Goal: Information Seeking & Learning: Learn about a topic

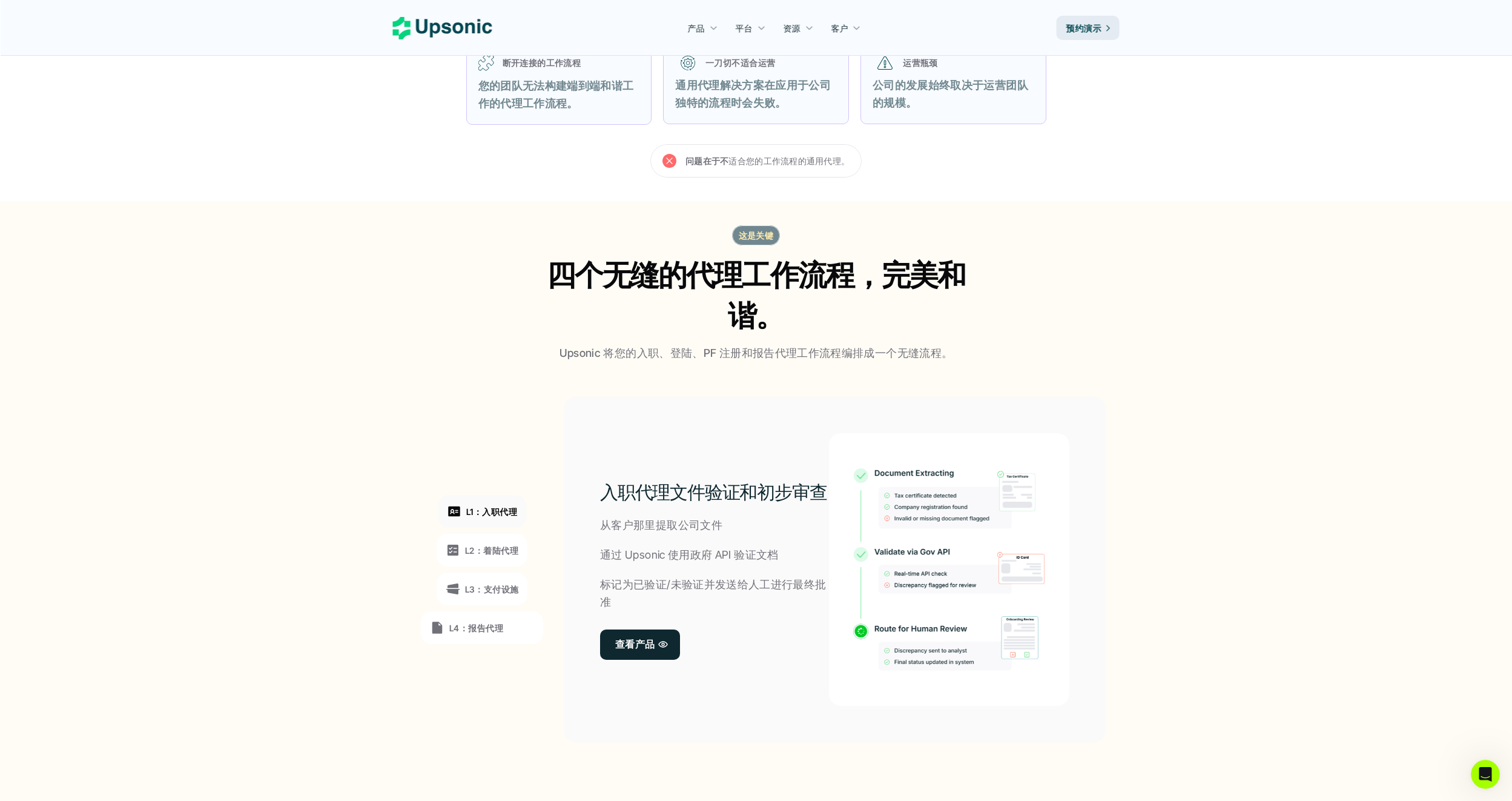
scroll to position [606, 0]
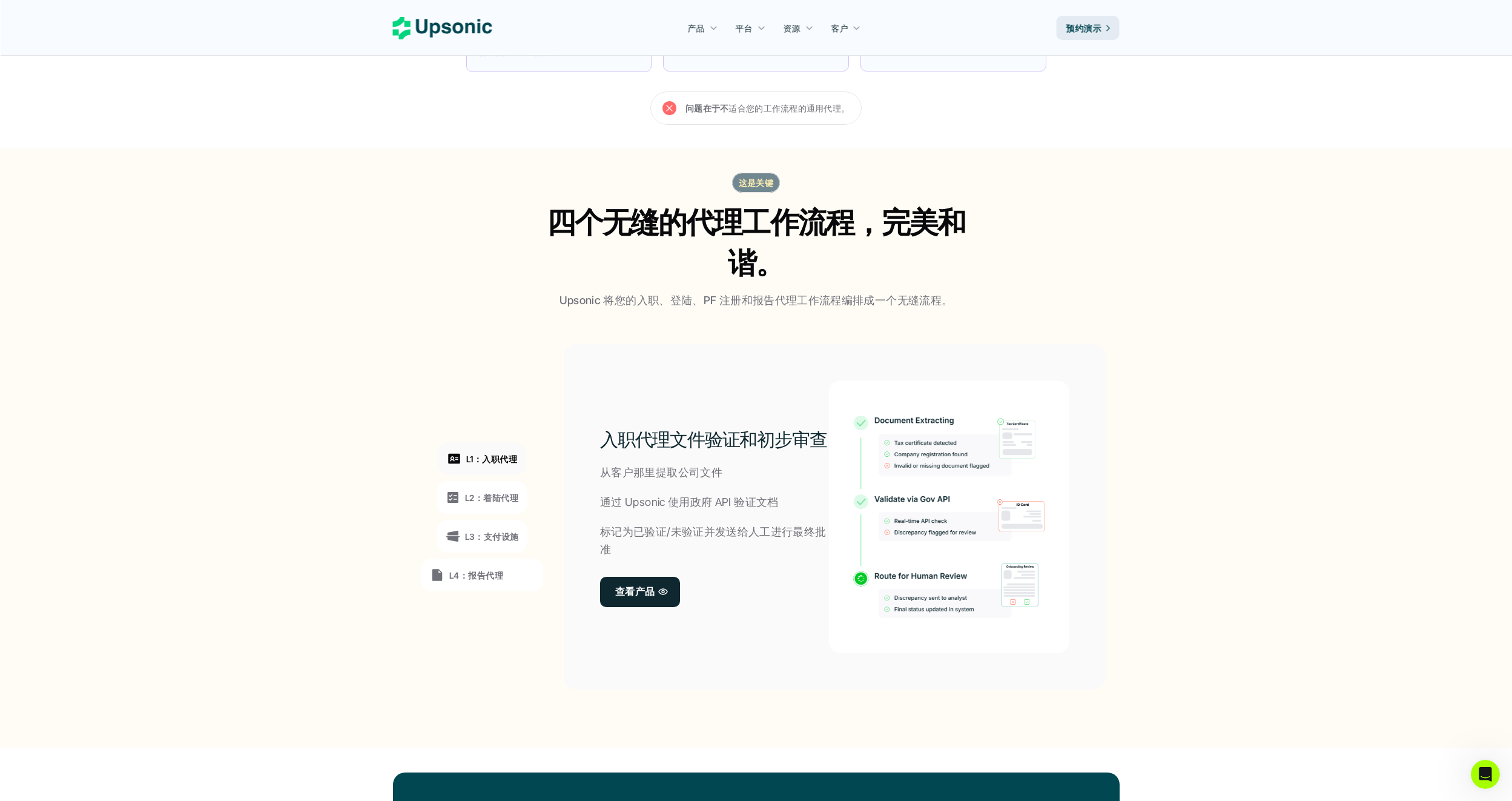
click at [498, 492] on p "L2：着陆代理" at bounding box center [491, 498] width 53 height 13
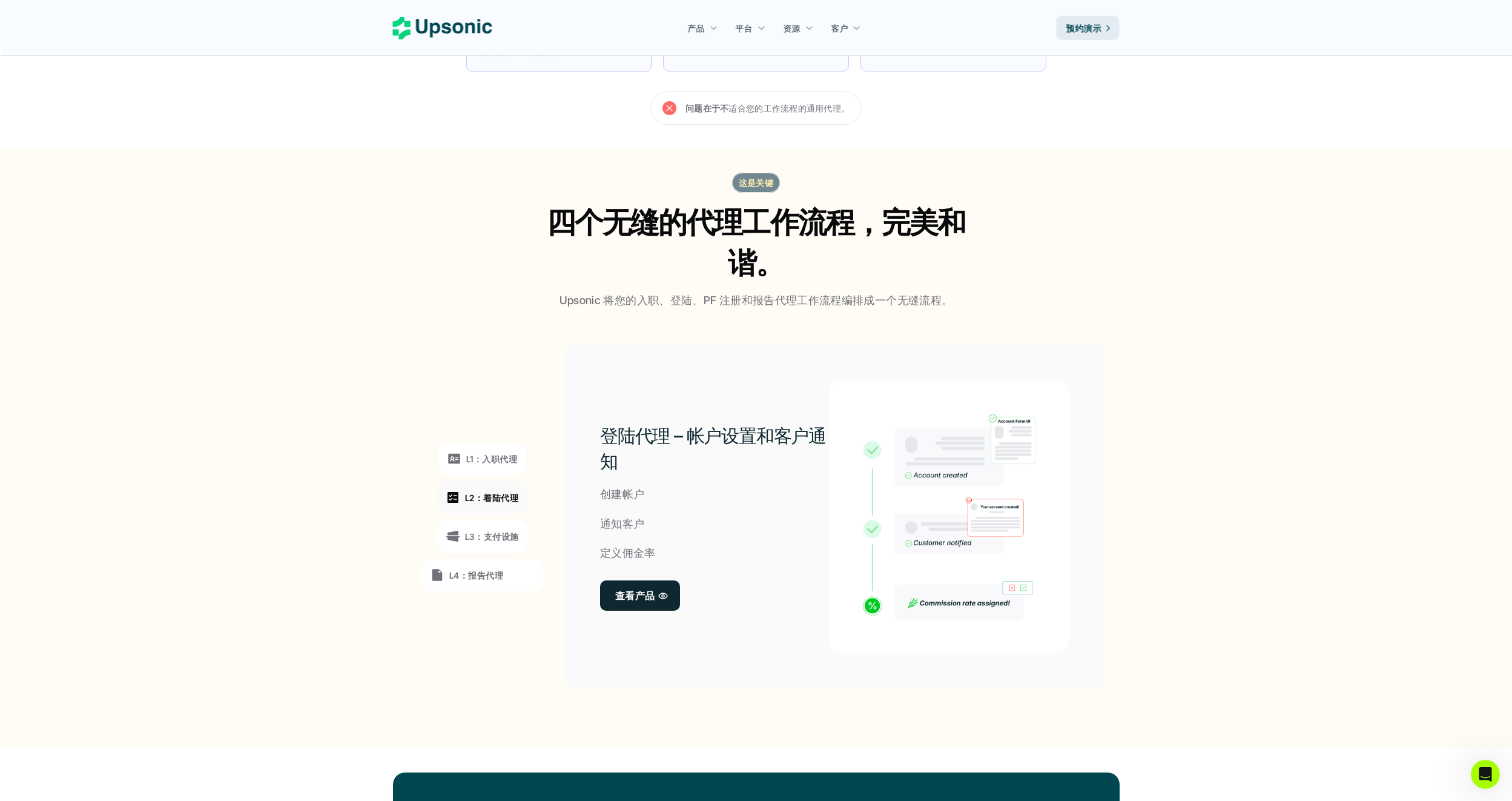
click at [486, 532] on p "L3：支付设施" at bounding box center [492, 536] width 54 height 13
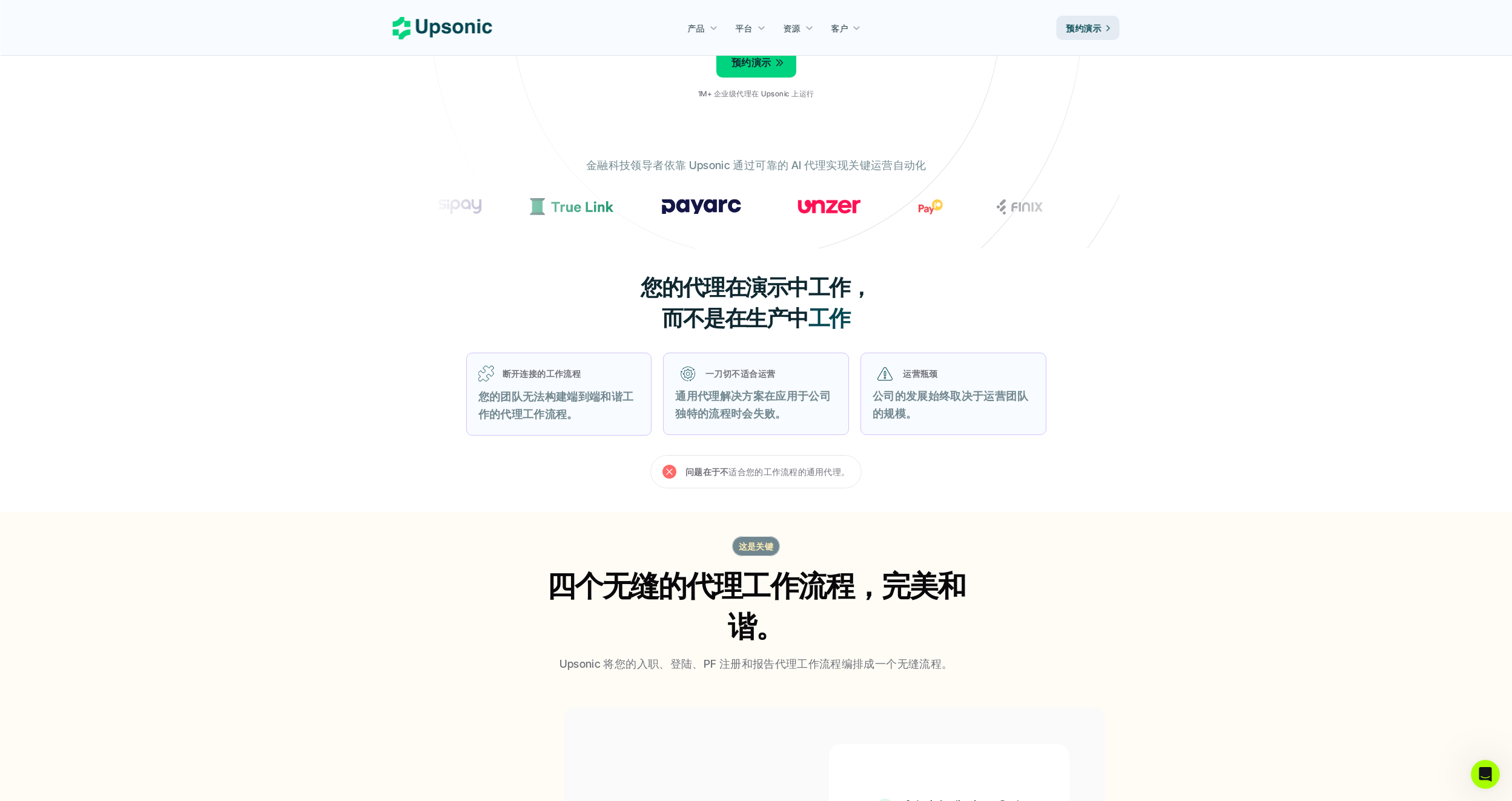
scroll to position [0, 0]
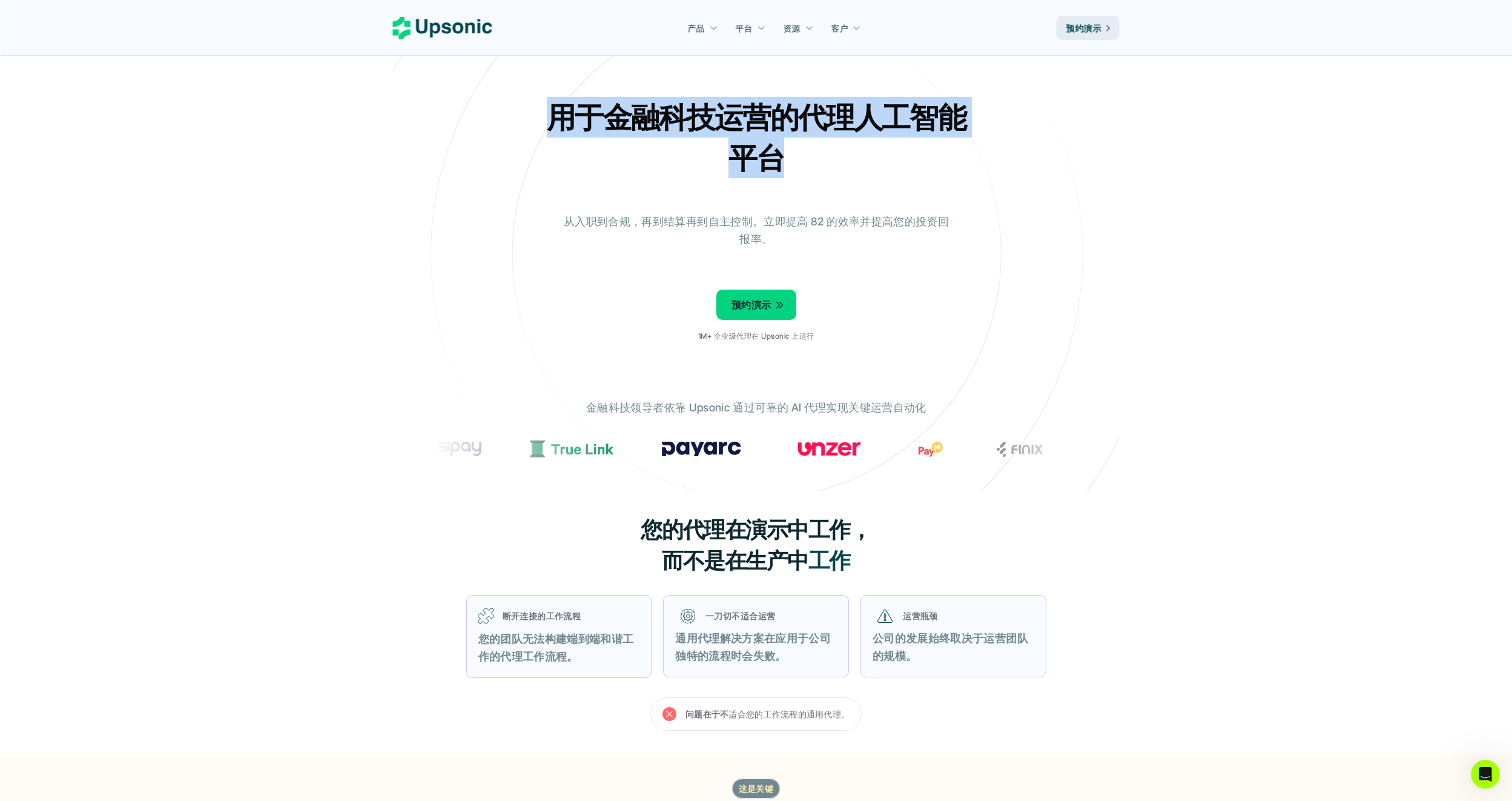
drag, startPoint x: 549, startPoint y: 114, endPoint x: 778, endPoint y: 153, distance: 232.3
click at [778, 153] on h2 "用于金融科技运营的代理人工智能平台" at bounding box center [756, 138] width 424 height 81
drag, startPoint x: 778, startPoint y: 153, endPoint x: 770, endPoint y: 153, distance: 8.0
copy h2 "用于金融科技运营的代理人工智能平台"
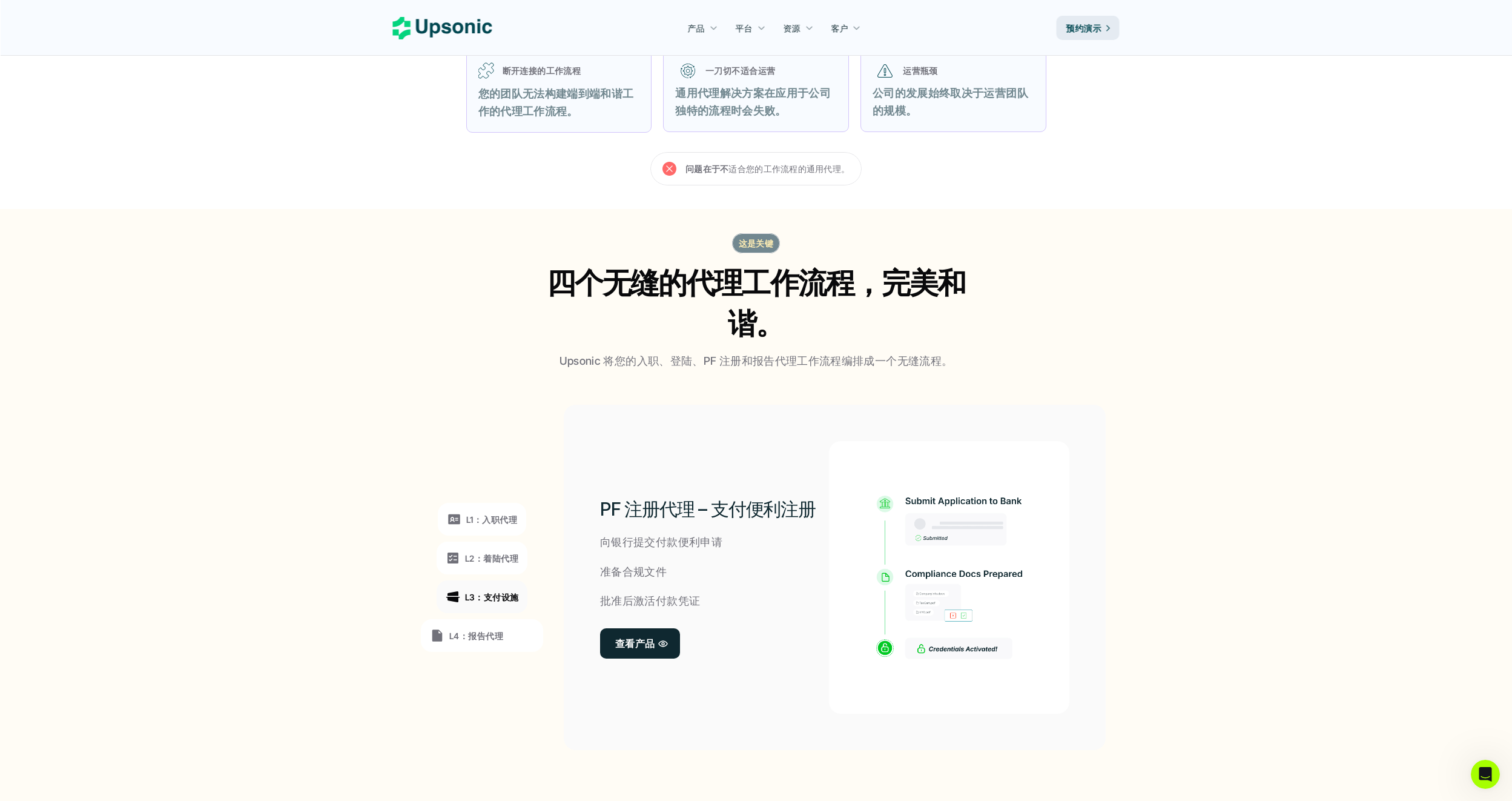
scroll to position [606, 0]
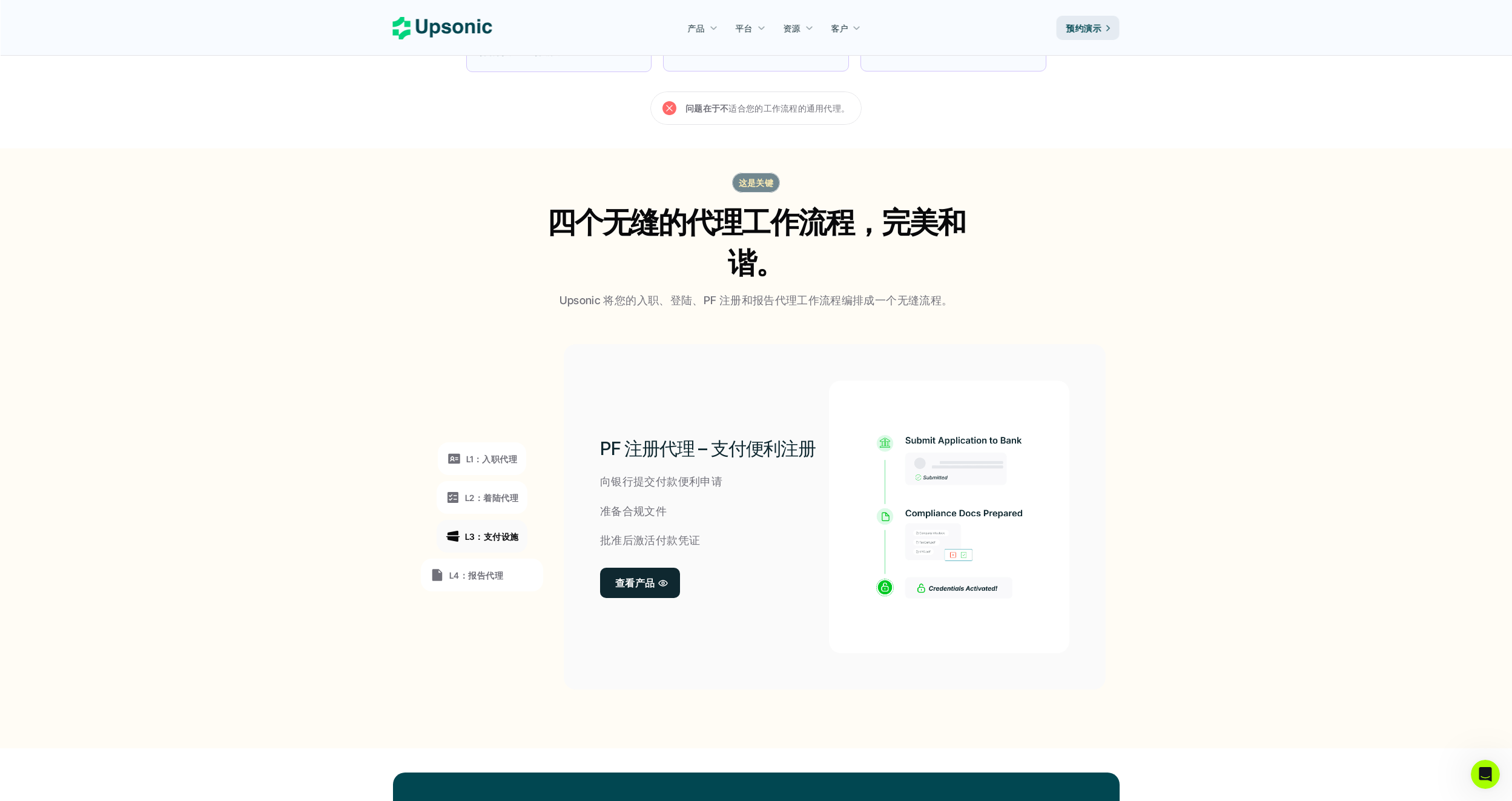
click at [484, 582] on div "L4：报告代理" at bounding box center [466, 575] width 73 height 15
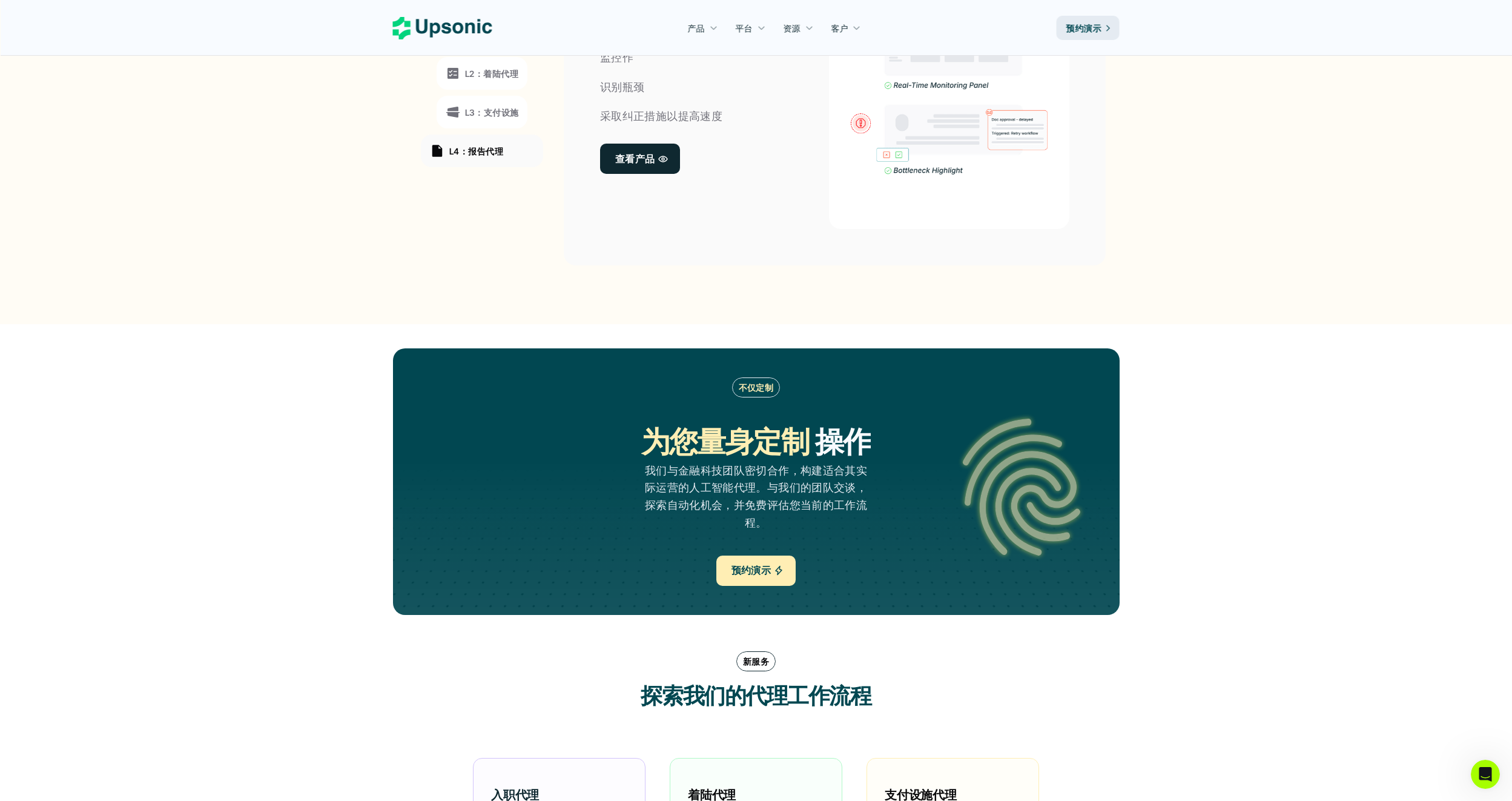
scroll to position [545, 0]
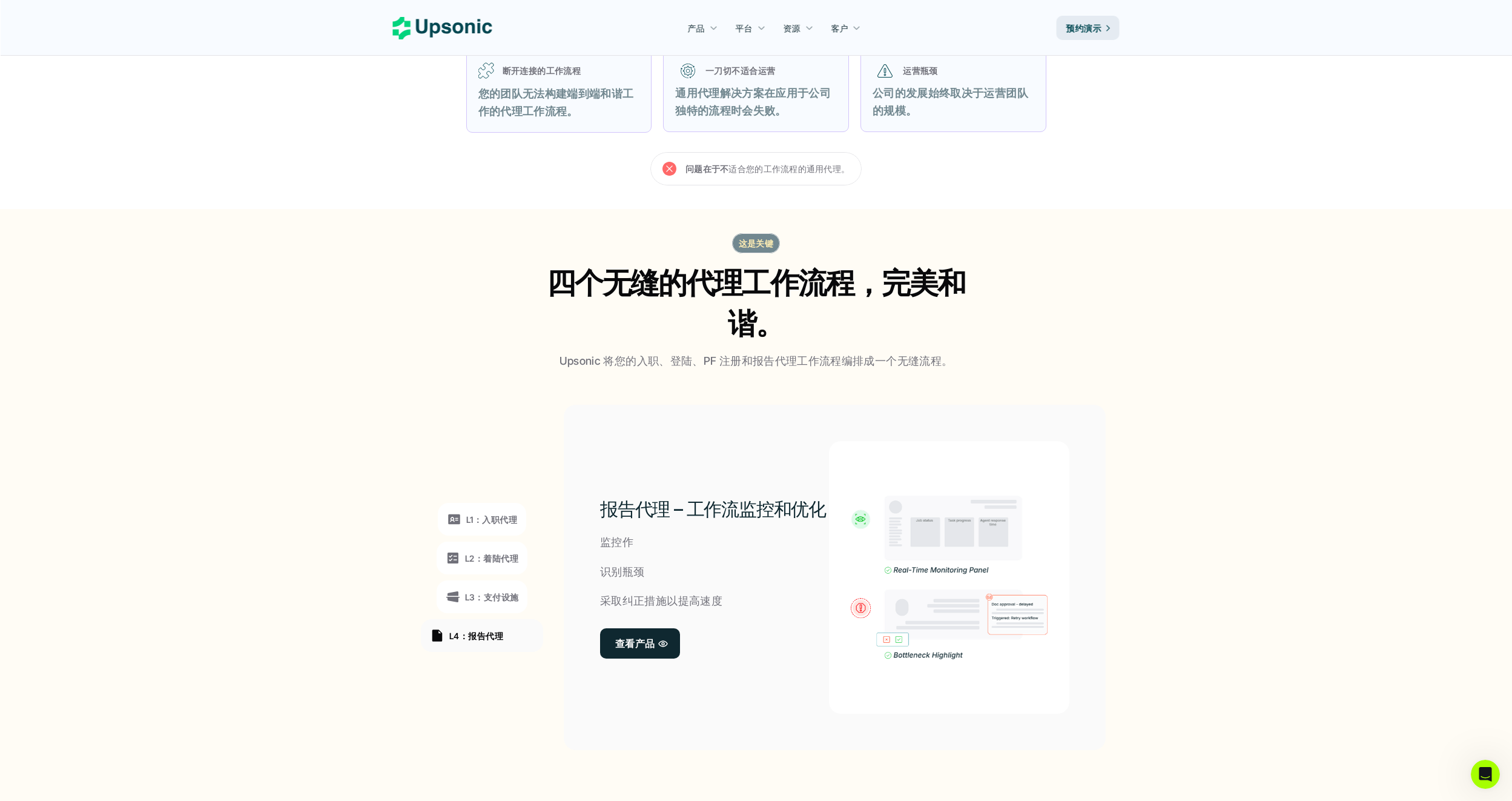
click at [497, 527] on div "L1：入职代理" at bounding box center [482, 519] width 70 height 15
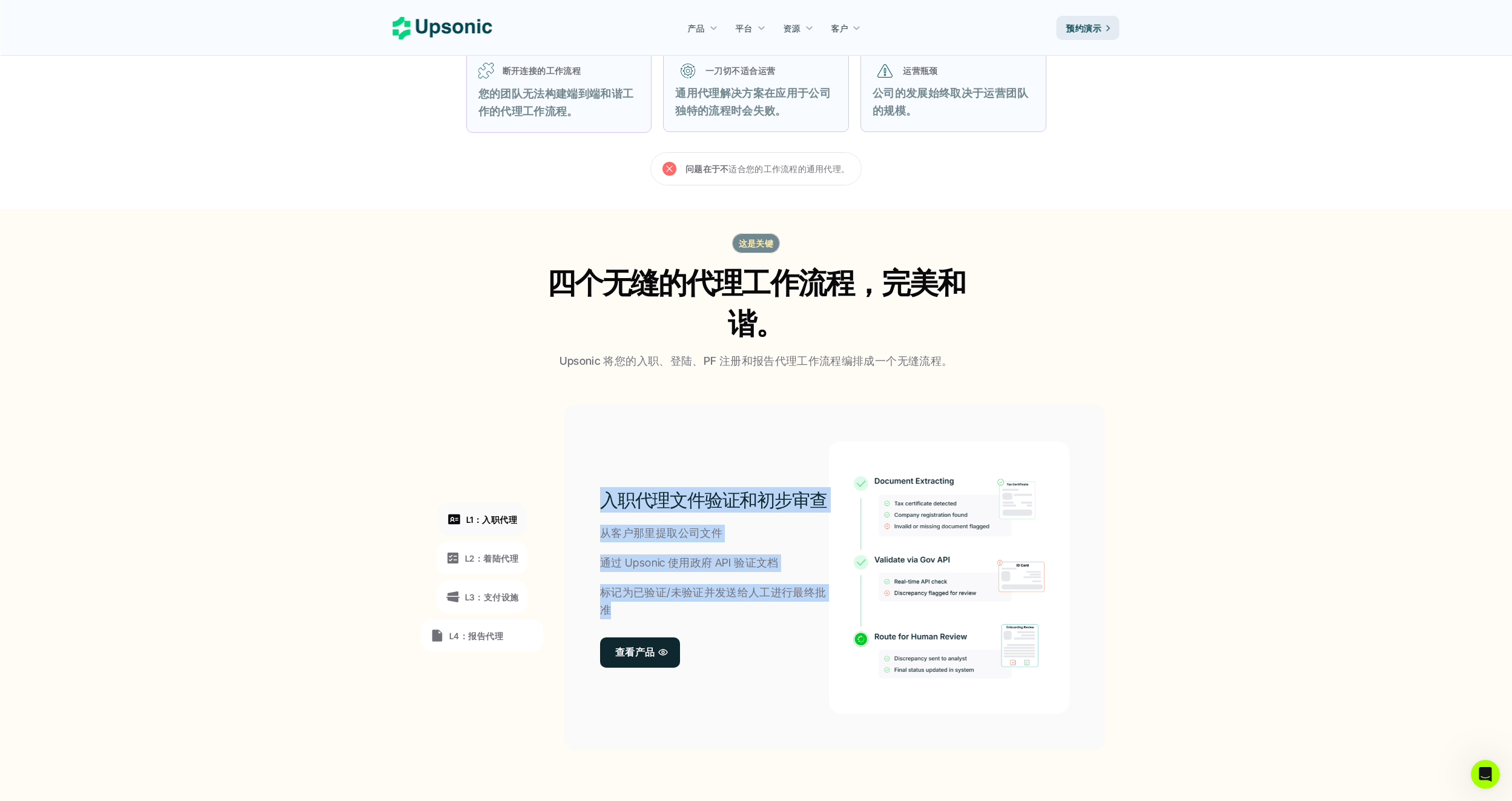
drag, startPoint x: 595, startPoint y: 496, endPoint x: 648, endPoint y: 612, distance: 127.5
click at [648, 612] on div "入职代理文件验证和初步审查 从客户那里提取公司文件 通过 Upsonic 使用政府 API 验证文档 标记为已验证/未验证并发送给人工进行最终批准 查看产品" at bounding box center [834, 577] width 542 height 345
drag, startPoint x: 648, startPoint y: 612, endPoint x: 631, endPoint y: 596, distance: 23.3
copy div "入职代理文件验证和初步审查 从客户那里提取公司文件 通过 Upsonic 使用政府 API 验证文档 标记为已验证/未验证并发送给人工进行最终批准"
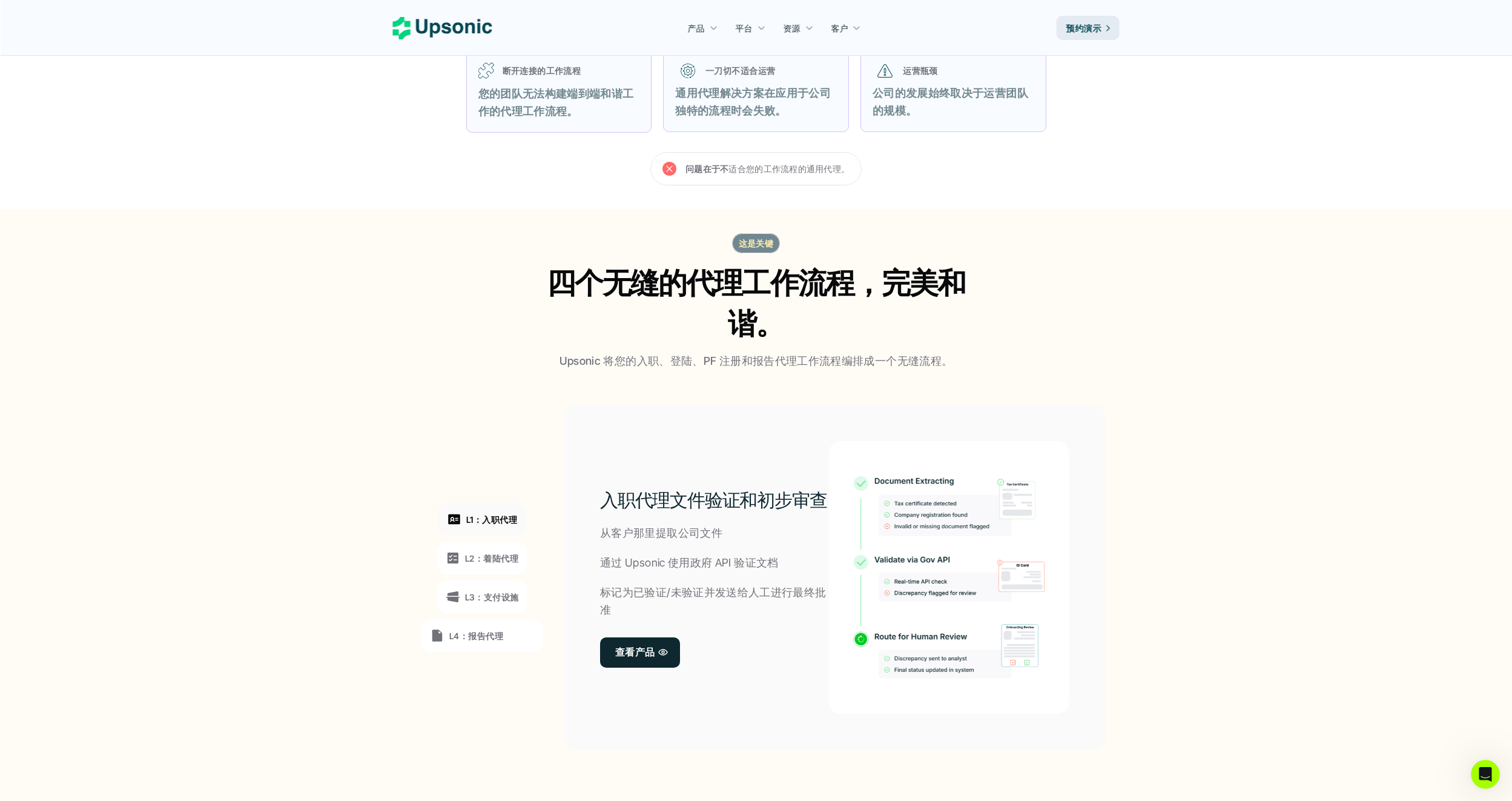
click at [486, 556] on p "L2：着陆代理" at bounding box center [491, 558] width 53 height 13
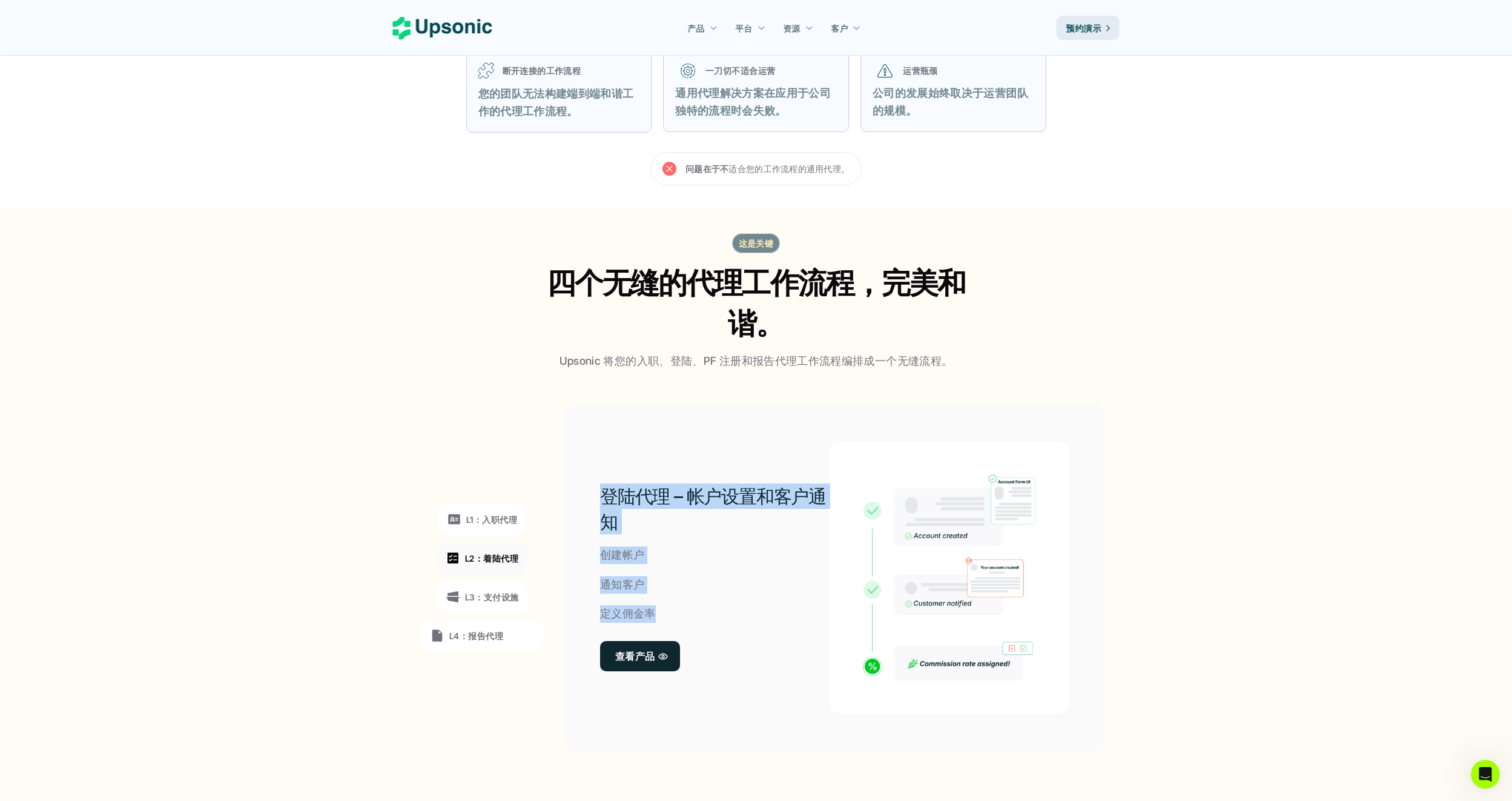
drag, startPoint x: 667, startPoint y: 619, endPoint x: 566, endPoint y: 485, distance: 167.8
click at [566, 485] on div "登陆代理 – 帐户设置和客户通知 创建帐户 通知客户 定义佣金率 查看产品" at bounding box center [834, 577] width 542 height 345
drag, startPoint x: 566, startPoint y: 485, endPoint x: 610, endPoint y: 504, distance: 47.9
copy div "登陆代理 – 帐户设置和客户通知 创建帐户 通知客户 定义佣金率"
click at [493, 600] on p "L3：支付设施" at bounding box center [492, 597] width 54 height 13
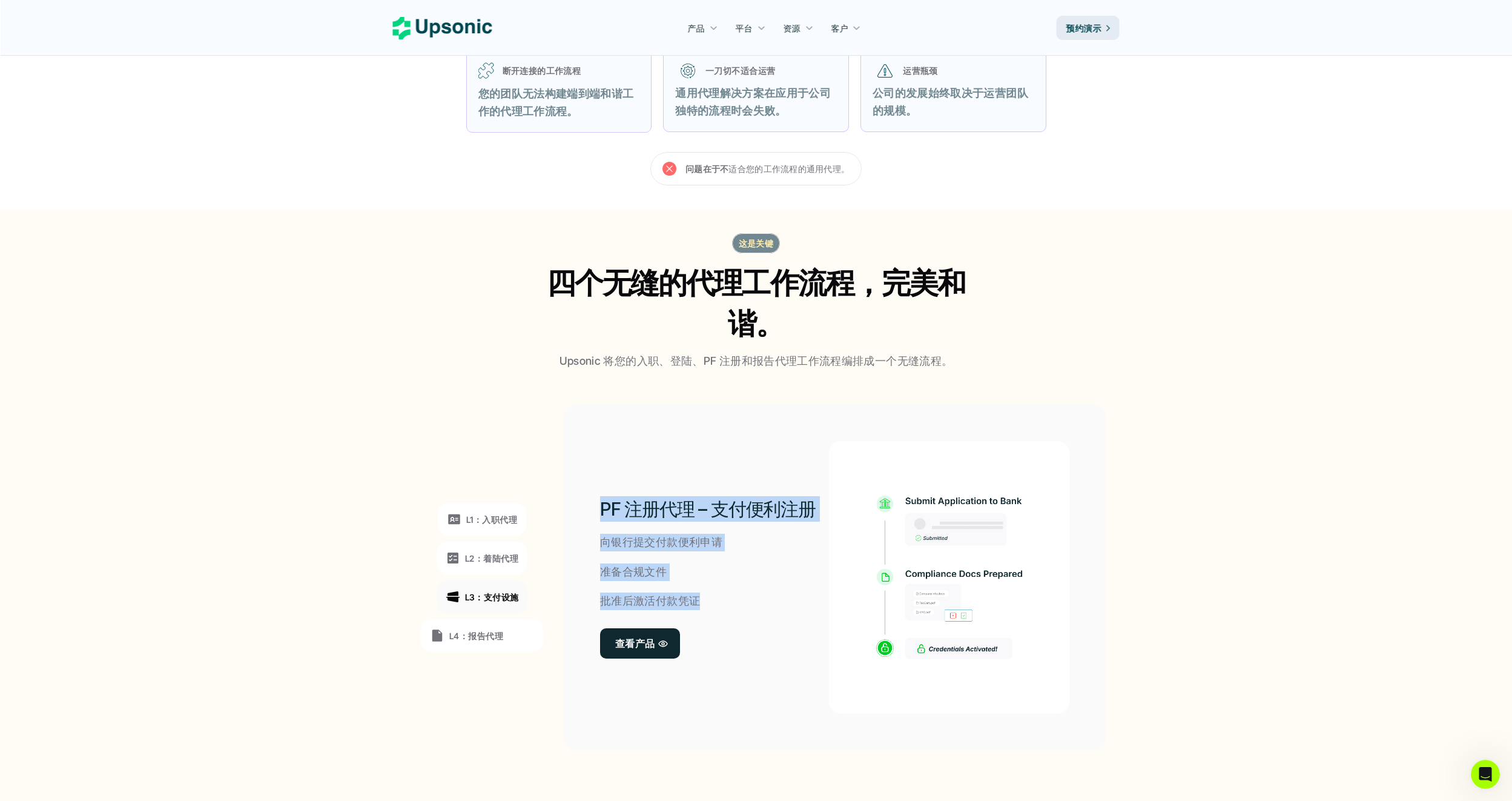
drag, startPoint x: 716, startPoint y: 606, endPoint x: 582, endPoint y: 504, distance: 168.4
click at [582, 504] on div "PF 注册代理 – 支付便利注册 向银行提交付款便利申请 准备合规文件 批准后激活付款凭证 查看产品" at bounding box center [834, 577] width 542 height 345
drag, startPoint x: 582, startPoint y: 504, endPoint x: 694, endPoint y: 496, distance: 112.3
copy div "PF 注册代理 – 支付便利注册 向银行提交付款便利申请 准备合规文件 批准后激活付款凭证"
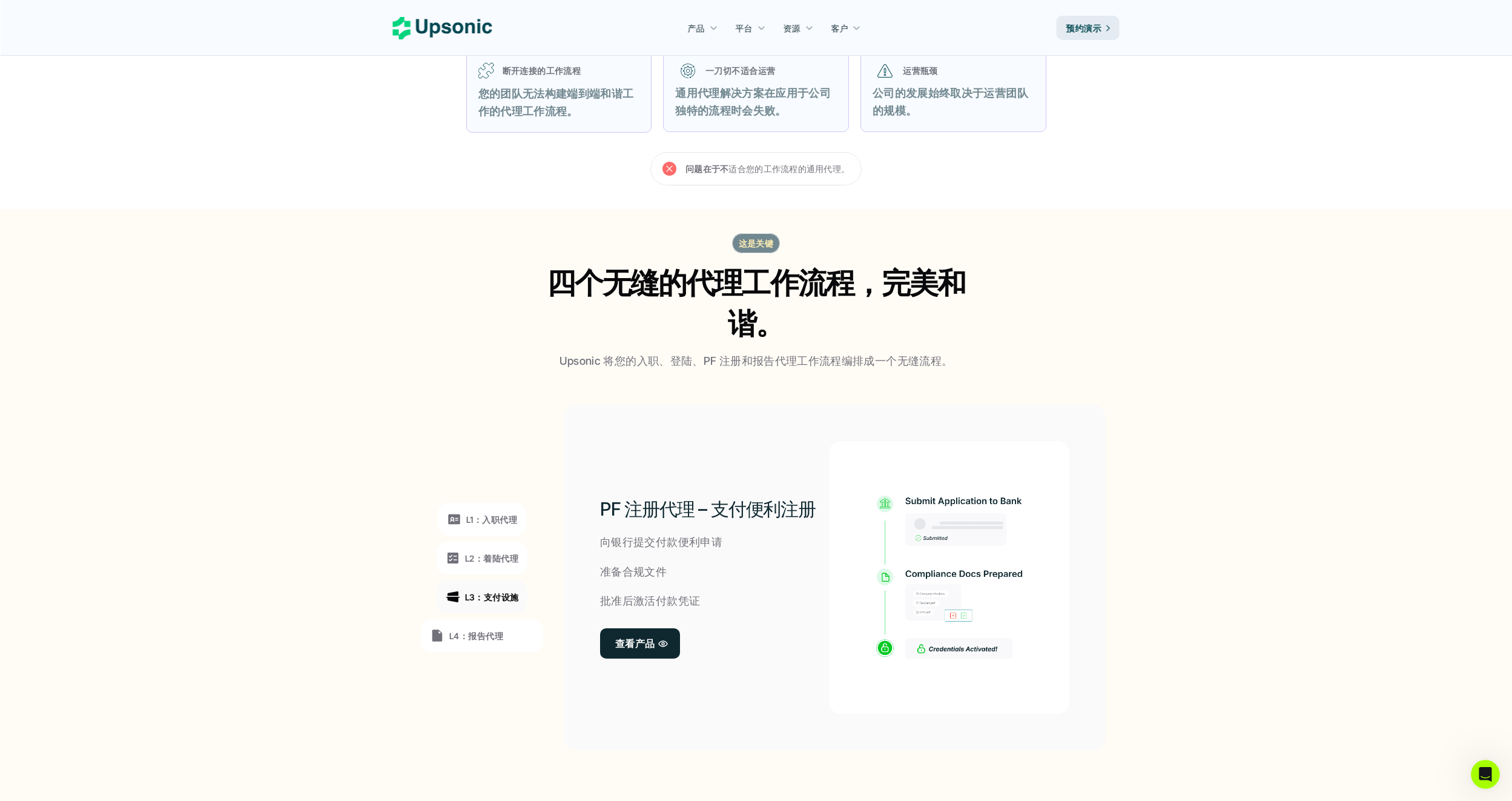
click at [478, 637] on p "L4：报告代理" at bounding box center [477, 636] width 54 height 13
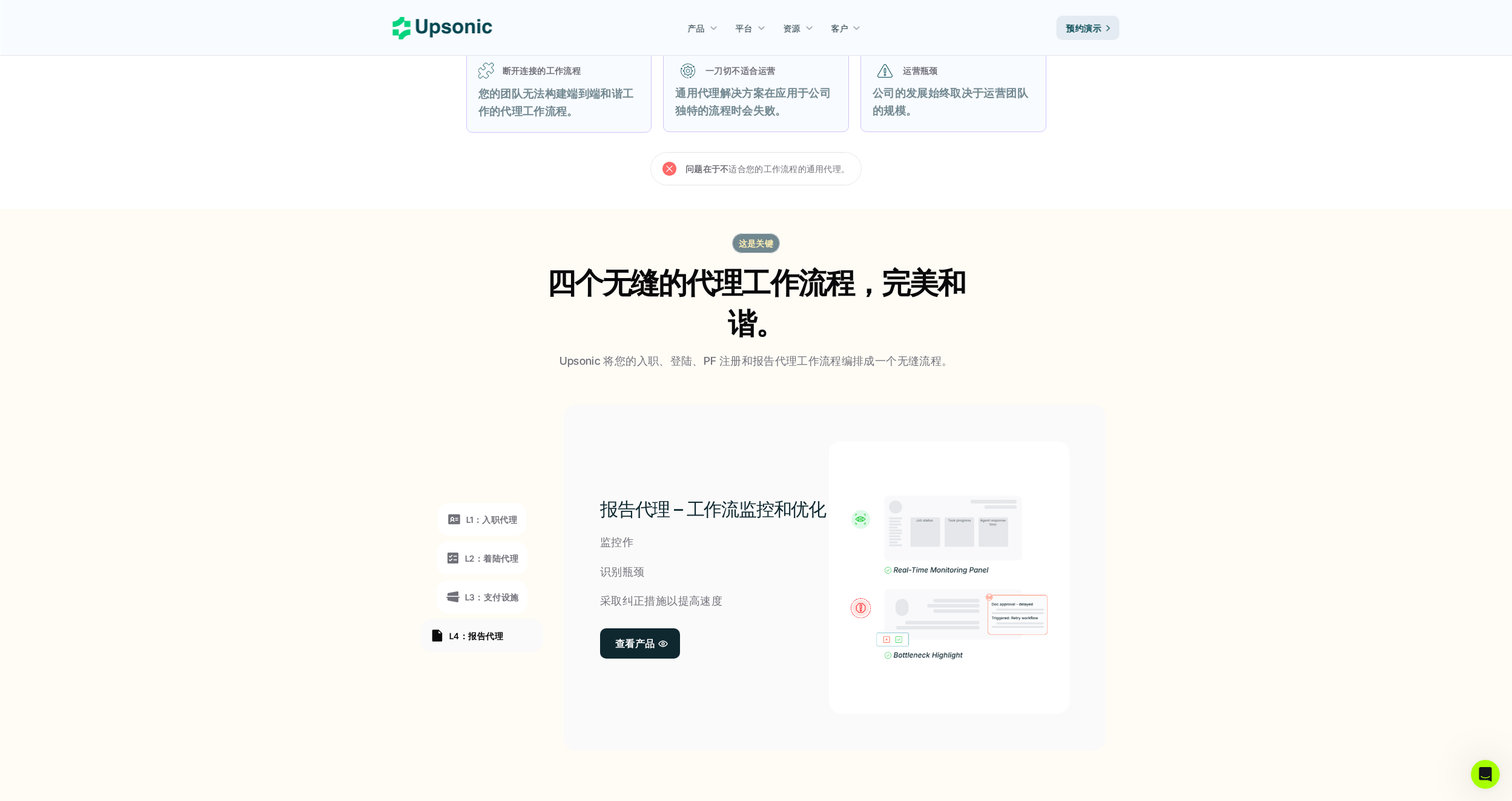
click at [619, 542] on p "监控作" at bounding box center [617, 542] width 33 height 18
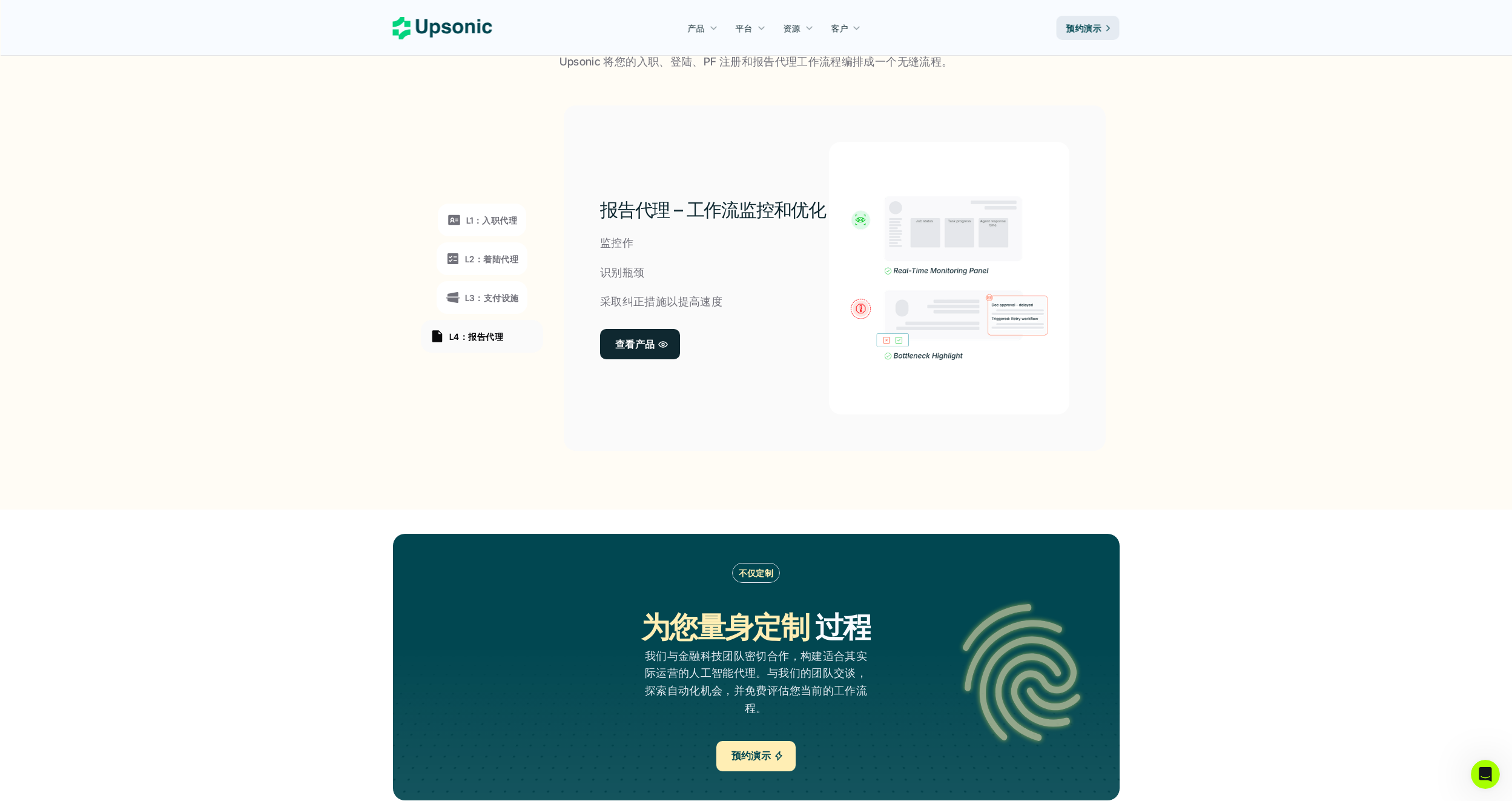
scroll to position [909, 0]
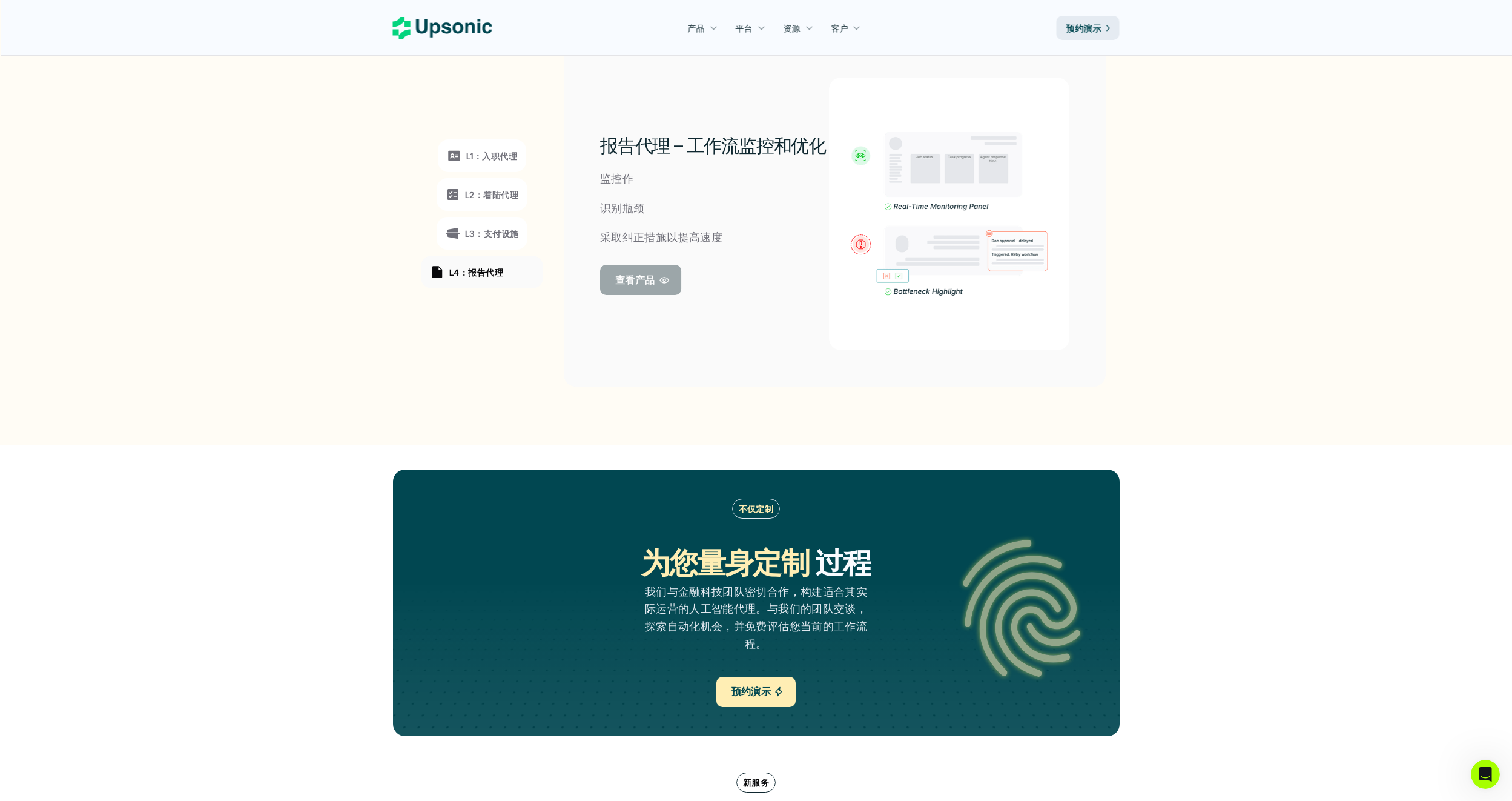
click at [641, 274] on p "查看产品" at bounding box center [635, 280] width 40 height 18
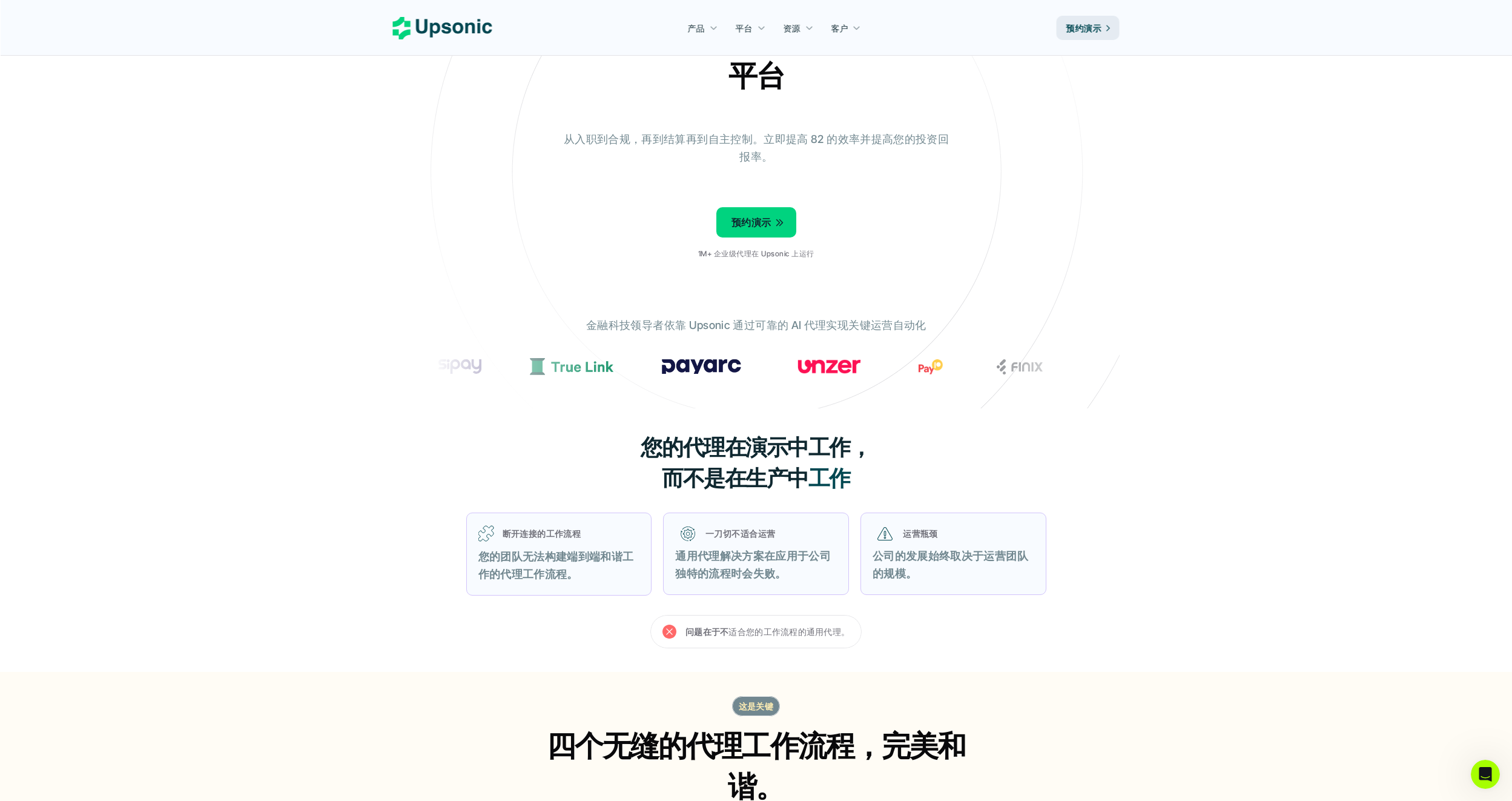
scroll to position [0, 0]
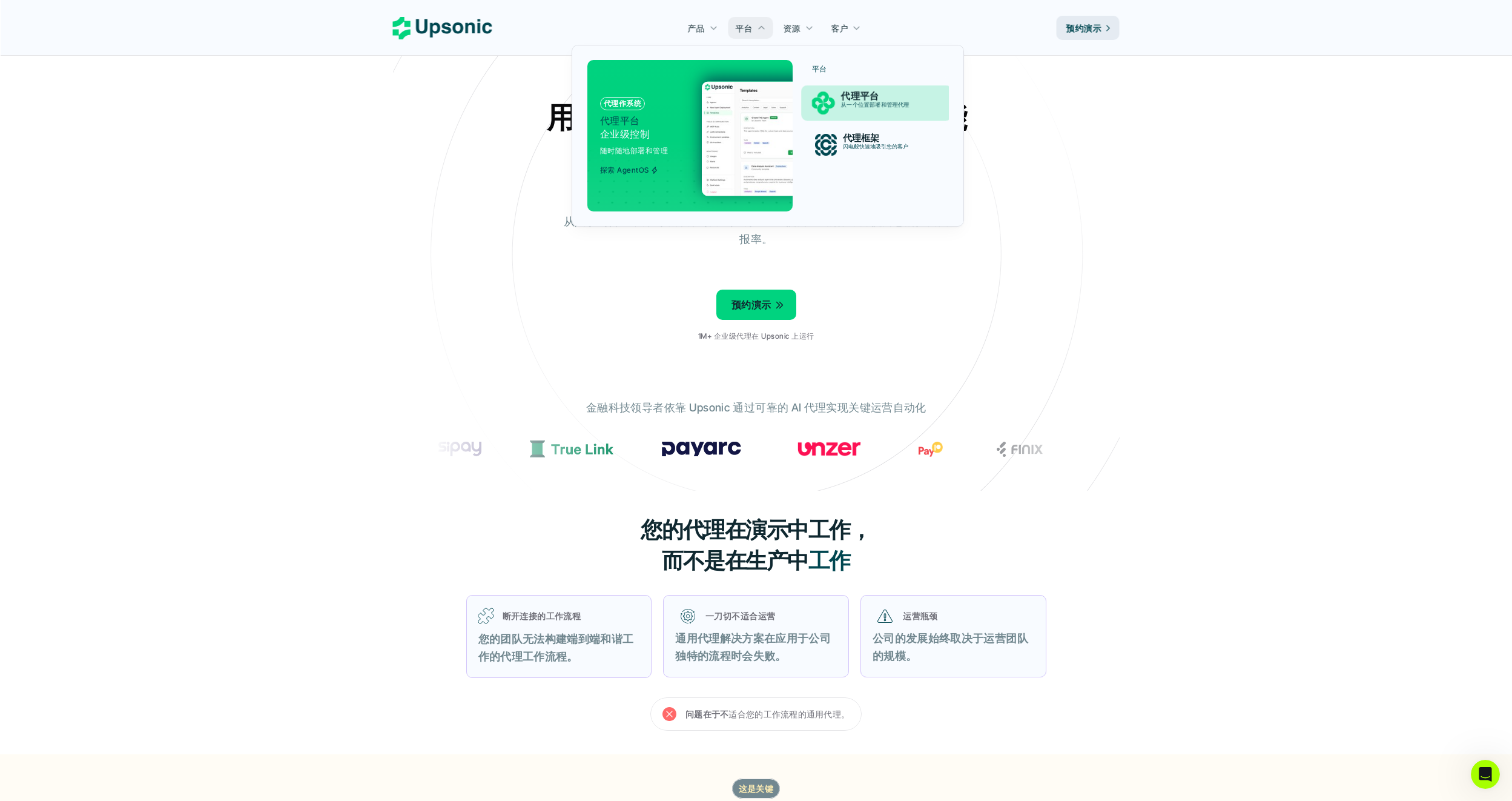
click at [885, 97] on p "代理平台" at bounding box center [888, 96] width 94 height 12
click at [860, 157] on div "闪电般快速地吸引您的客户" at bounding box center [887, 150] width 89 height 14
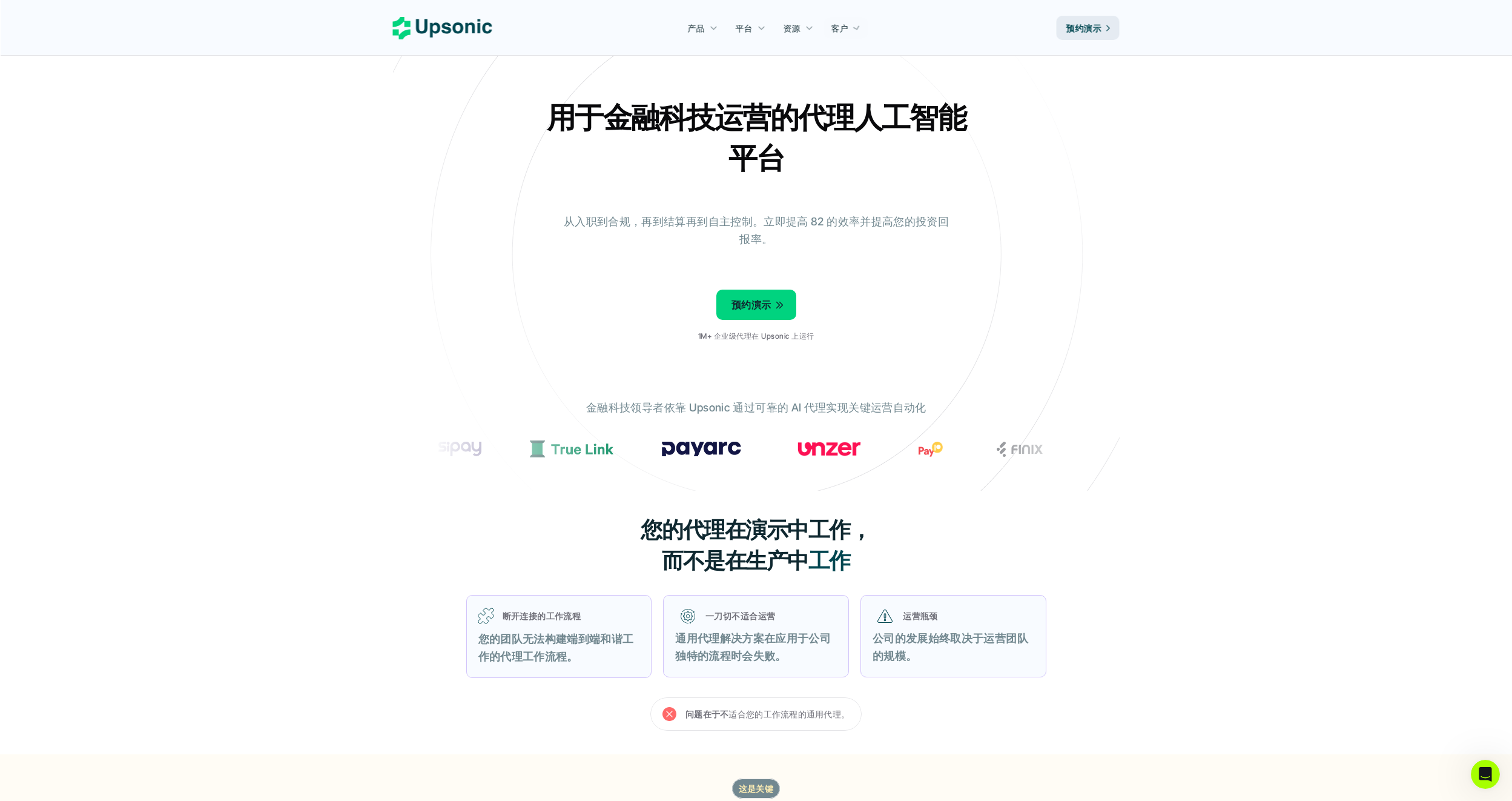
click at [1083, 116] on div "用于金融科技运营的代理人工智能平台 从入职到合规，再到结算再到自主控制。立即提高 82 的效率并提高您的投资回报率。 预约演示 1M+ 企业级代理在 Upso…" at bounding box center [756, 225] width 708 height 255
drag, startPoint x: 692, startPoint y: 333, endPoint x: 832, endPoint y: 338, distance: 140.1
click at [832, 338] on div "用于金融科技运营的代理人工智能平台 从入职到合规，再到结算再到自主控制。立即提高 82 的效率并提高您的投资回报率。 预约演示 1M+ 企业级代理在 Upso…" at bounding box center [756, 225] width 708 height 255
drag, startPoint x: 832, startPoint y: 338, endPoint x: 739, endPoint y: 333, distance: 93.1
copy p "1M+ 企业级代理在 Upsonic 上运行"
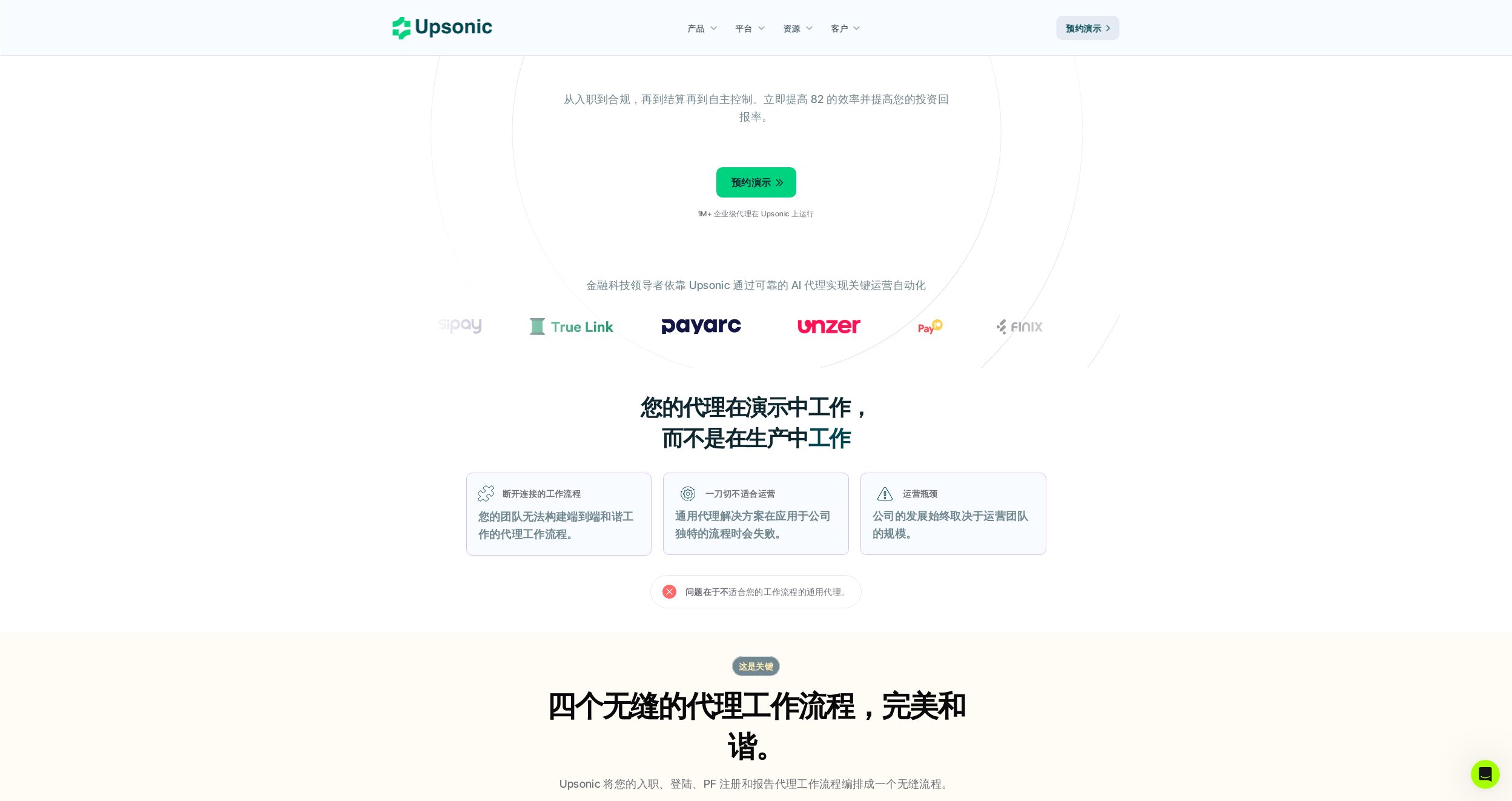
scroll to position [121, 0]
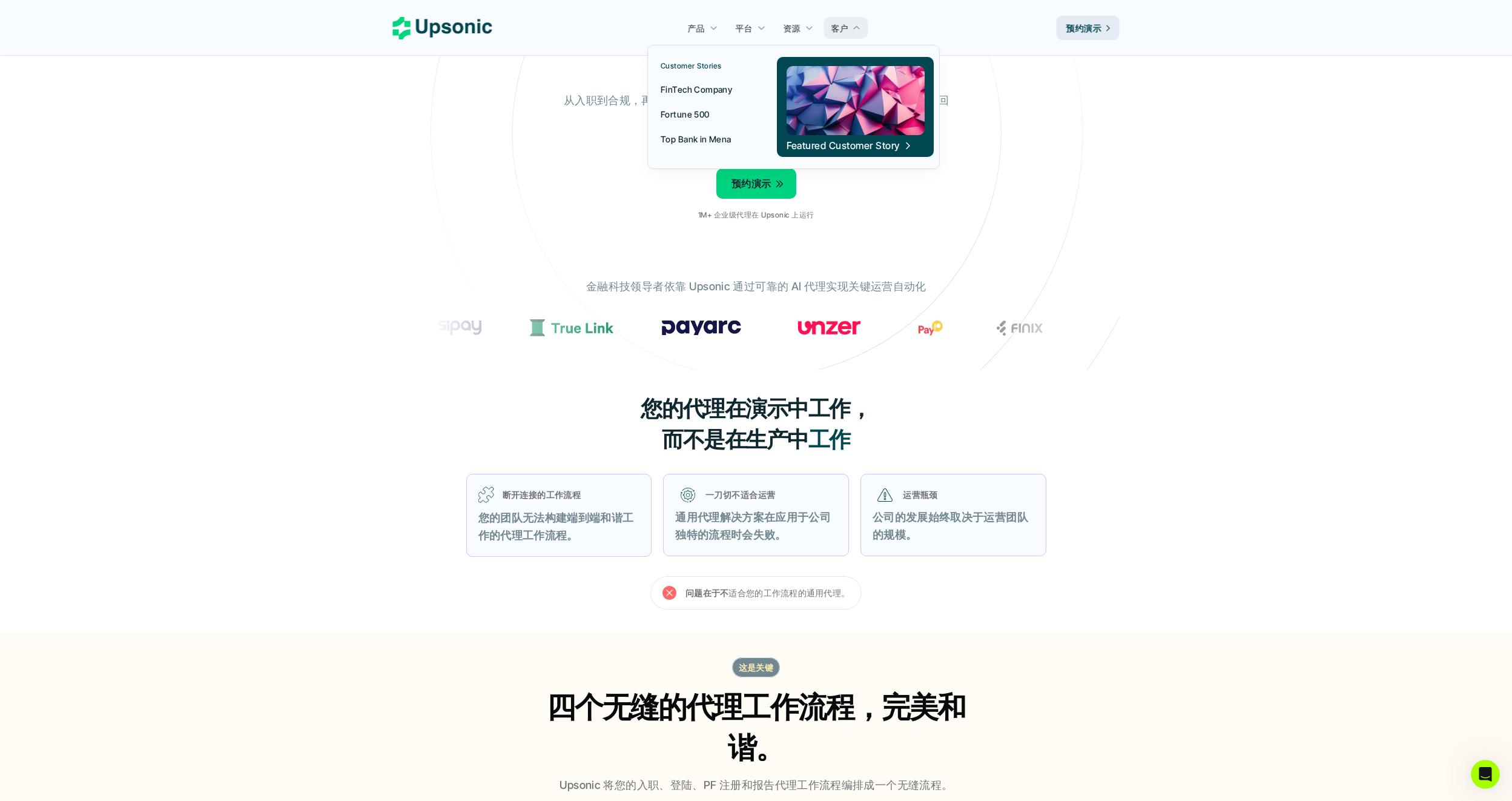
click at [850, 28] on link "客户" at bounding box center [845, 28] width 45 height 22
click at [687, 112] on p "财富 500 强" at bounding box center [713, 114] width 105 height 13
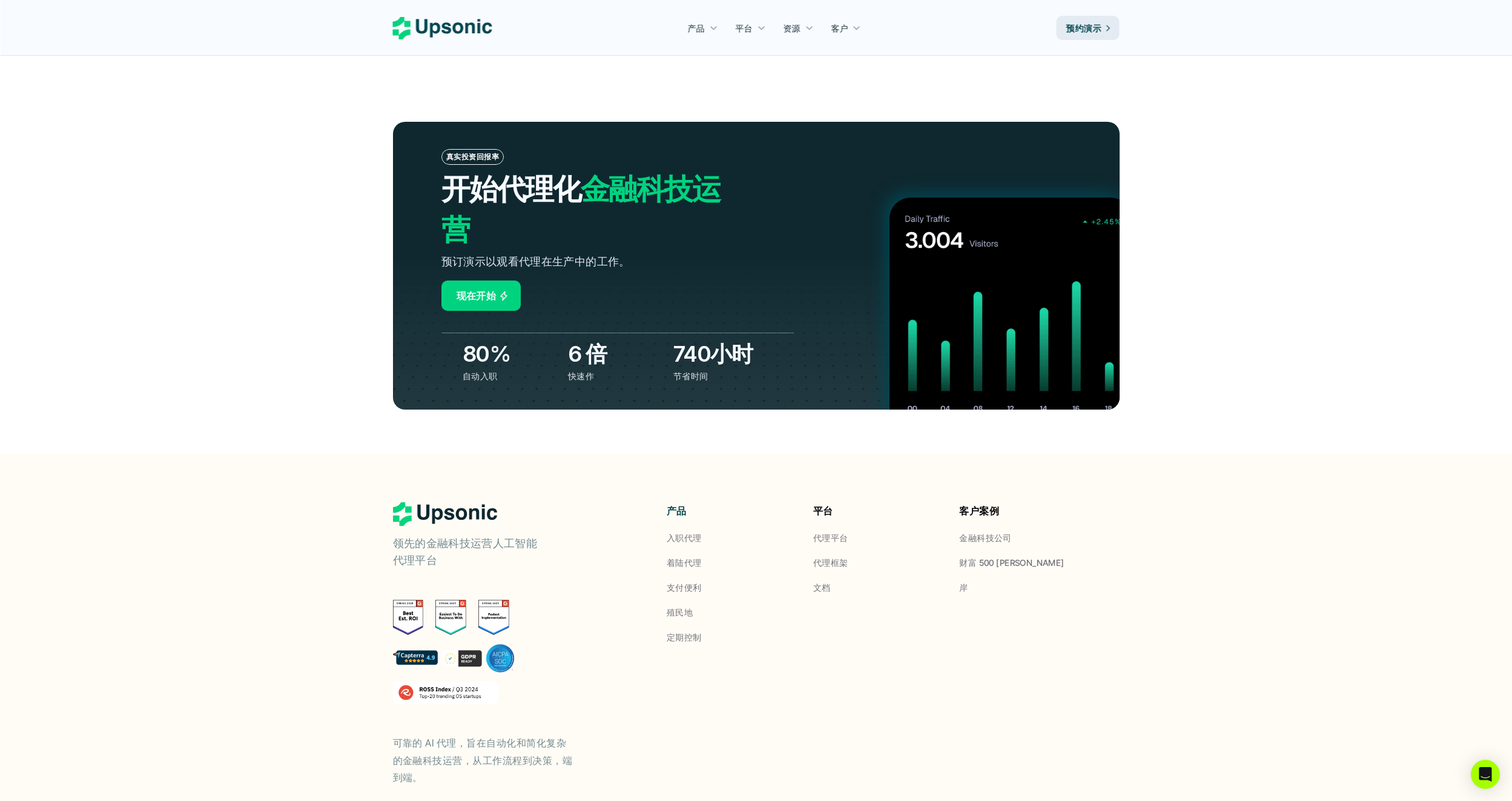
scroll to position [4110, 0]
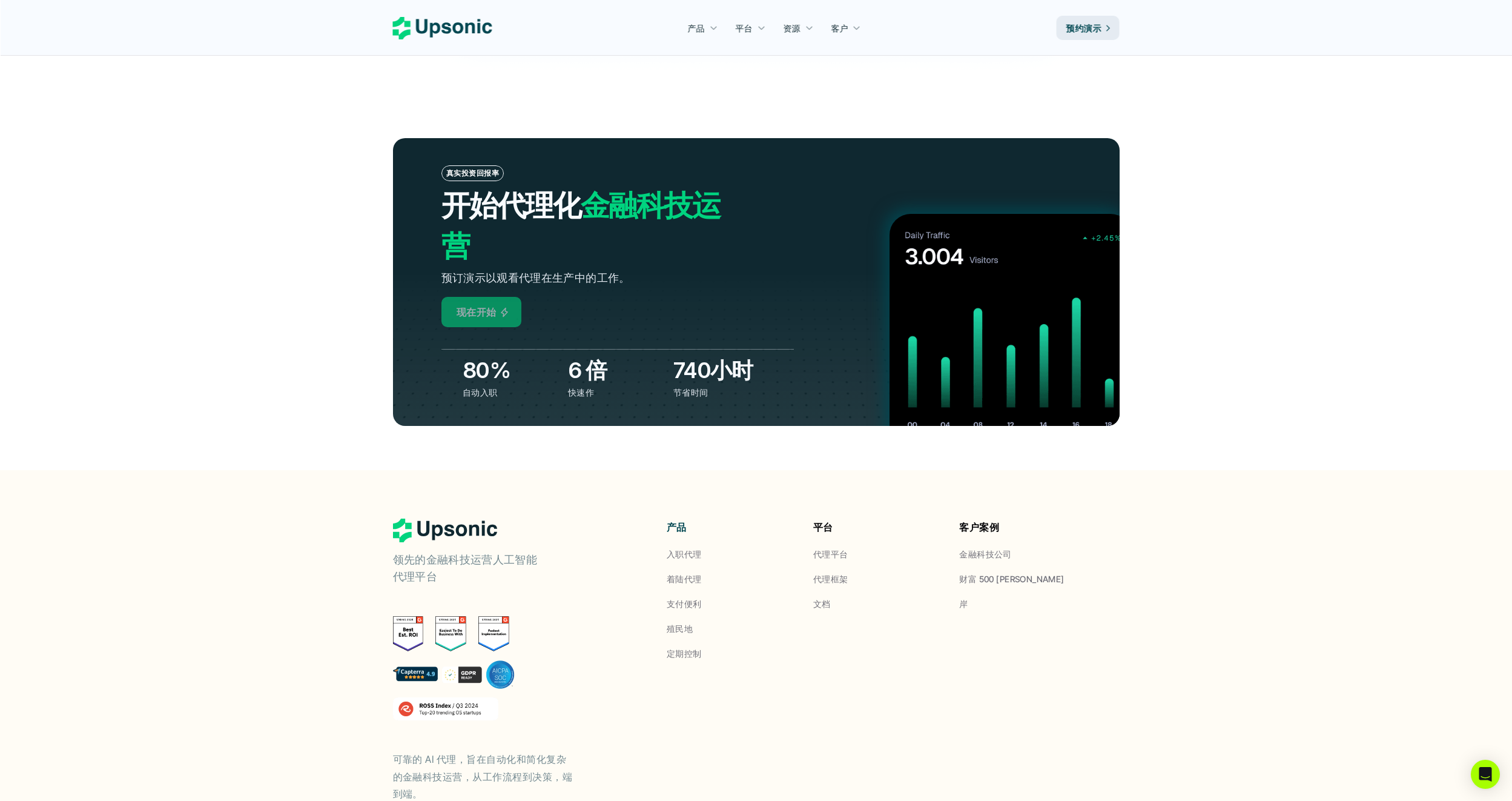
scroll to position [4110, 0]
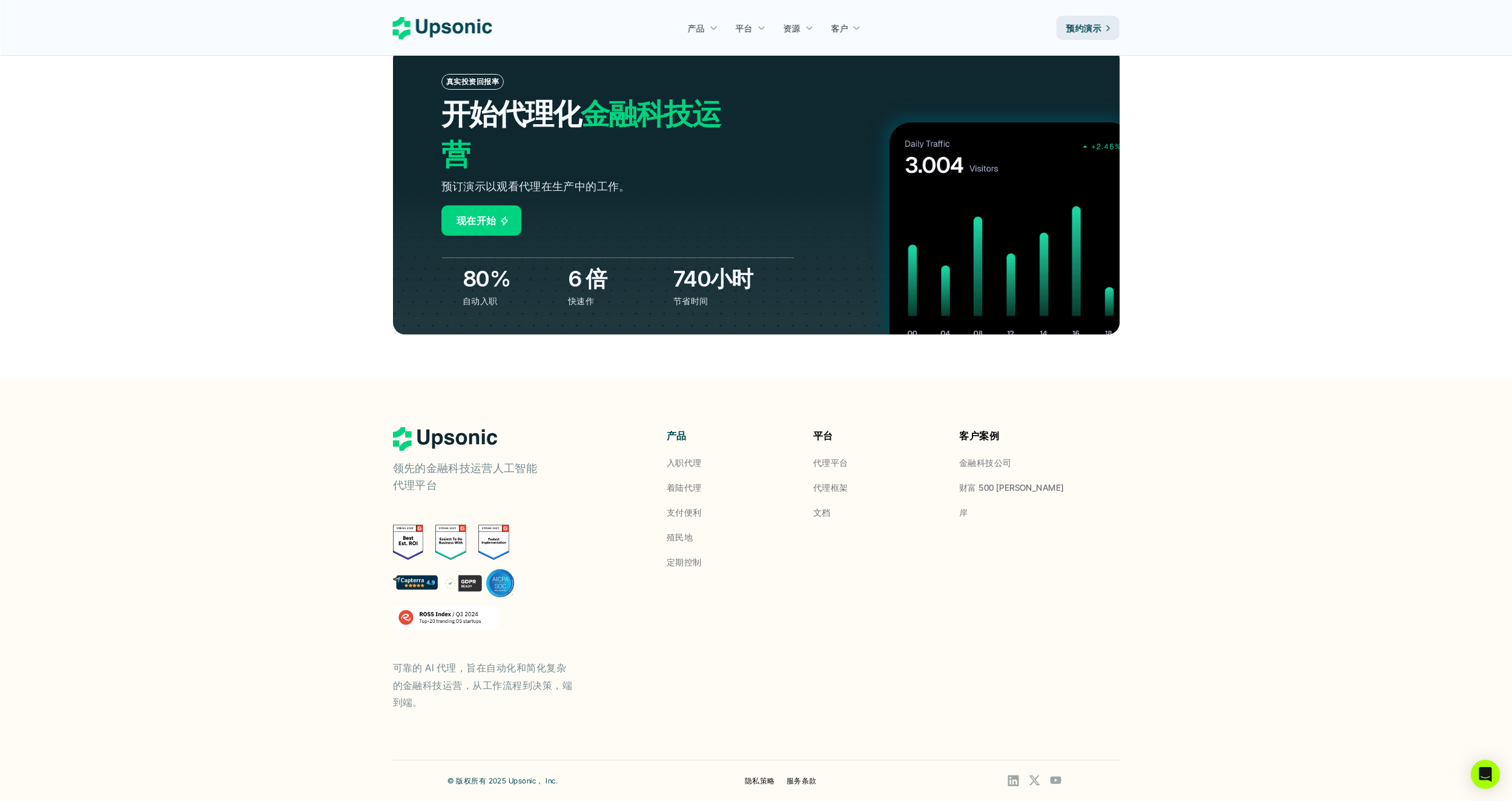
click at [984, 492] on p "财富 500 强" at bounding box center [1011, 487] width 105 height 13
